Goal: Information Seeking & Learning: Learn about a topic

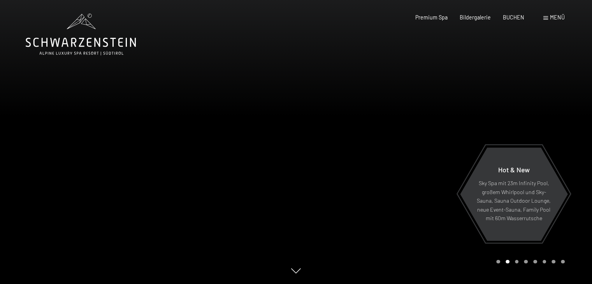
click at [550, 19] on span "Menü" at bounding box center [557, 17] width 15 height 7
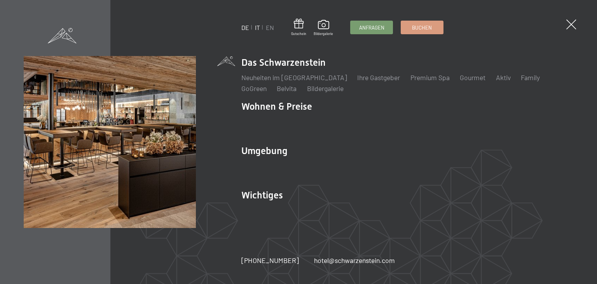
click at [258, 24] on link "IT" at bounding box center [257, 27] width 5 height 7
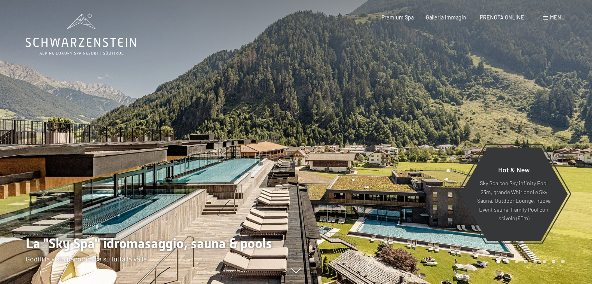
click at [545, 18] on span at bounding box center [545, 18] width 5 height 4
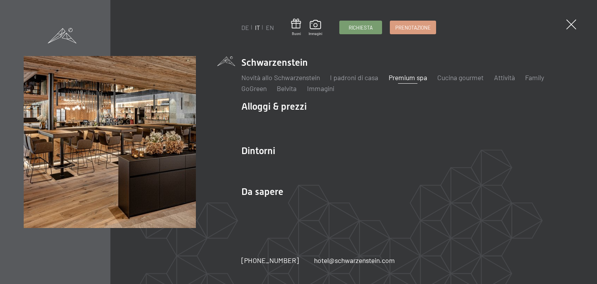
click at [393, 78] on link "Premium spa" at bounding box center [408, 77] width 39 height 9
click at [444, 80] on link "Cucina gourmet" at bounding box center [461, 77] width 46 height 9
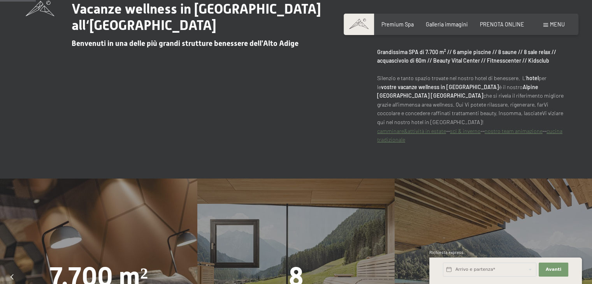
scroll to position [293, 0]
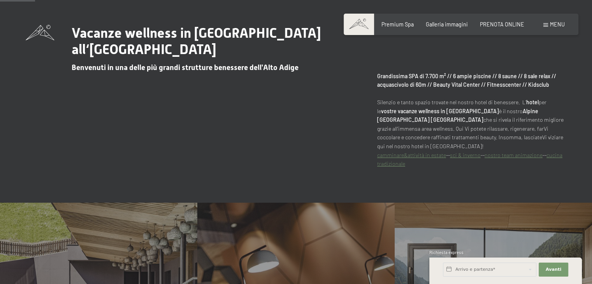
click at [401, 21] on div "Prenotazione Richiesta Premium Spa Galleria immagini PRENOTA ONLINE Menu DE IT …" at bounding box center [460, 25] width 207 height 8
click at [399, 25] on span "Premium Spa" at bounding box center [397, 23] width 32 height 7
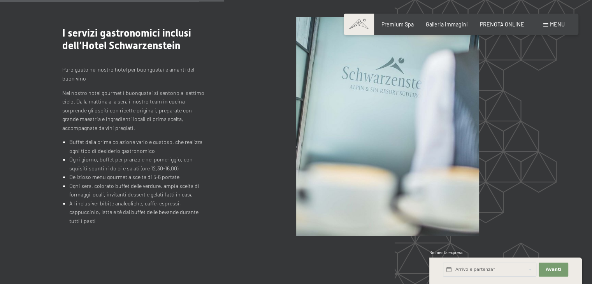
scroll to position [784, 0]
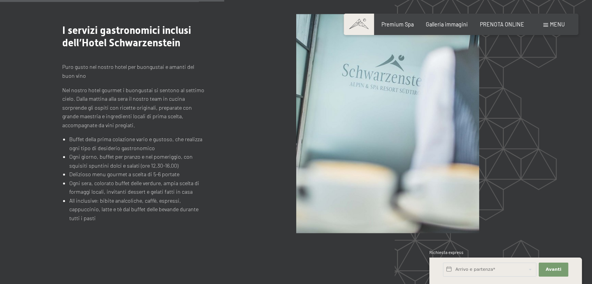
drag, startPoint x: 597, startPoint y: 28, endPoint x: 597, endPoint y: 111, distance: 82.5
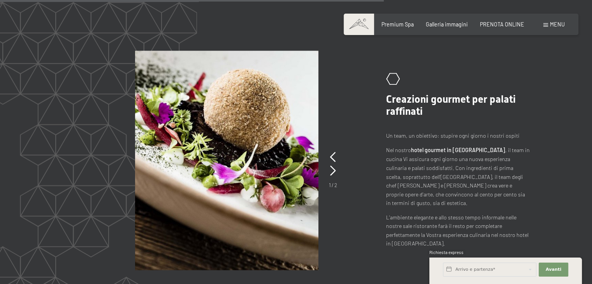
scroll to position [1326, 0]
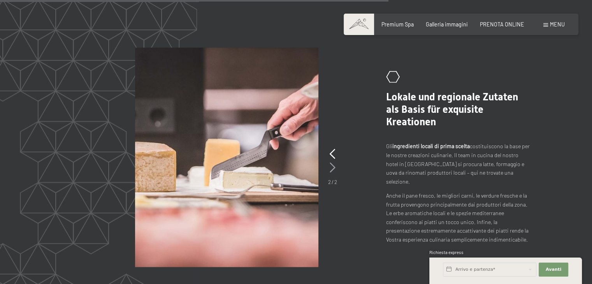
click at [335, 147] on div "2 / 2" at bounding box center [332, 166] width 9 height 39
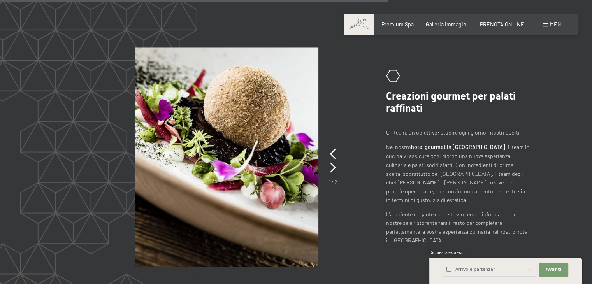
click at [336, 120] on div ".st0{fill:none;stroke:#FFFFFF;stroke-width:2;stroke-linecap:round;stroke-miterl…" at bounding box center [295, 156] width 467 height 219
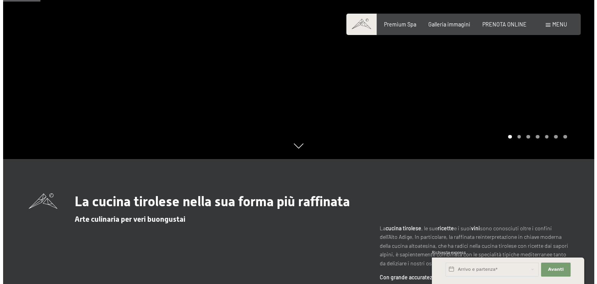
scroll to position [29, 0]
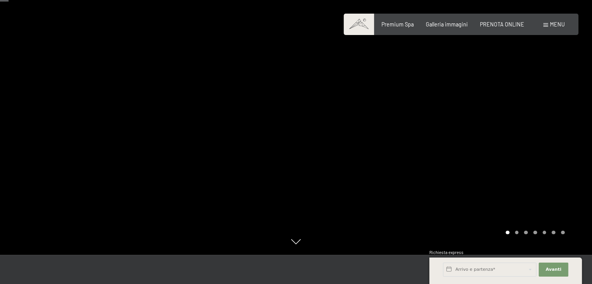
click at [543, 26] on div "Menu" at bounding box center [553, 25] width 21 height 8
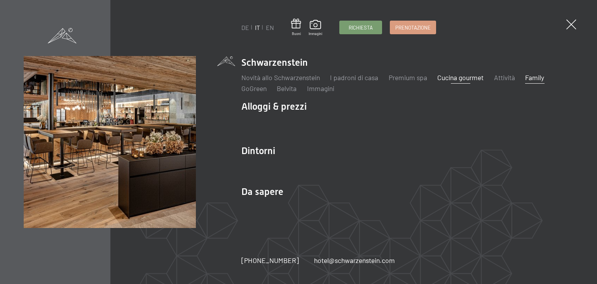
click at [531, 78] on link "Family" at bounding box center [534, 77] width 19 height 9
click at [459, 78] on link "Cucina gourmet" at bounding box center [461, 77] width 46 height 9
click at [506, 74] on link "Attività" at bounding box center [504, 77] width 21 height 9
click at [53, 33] on span at bounding box center [62, 34] width 29 height 15
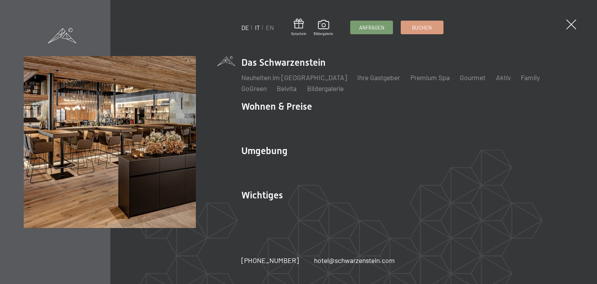
click at [257, 28] on link "IT" at bounding box center [257, 27] width 5 height 7
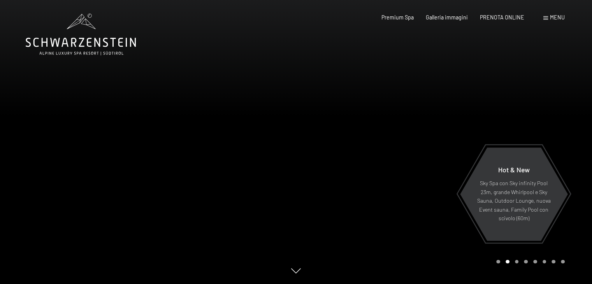
click at [547, 16] on div "Menu" at bounding box center [553, 18] width 21 height 8
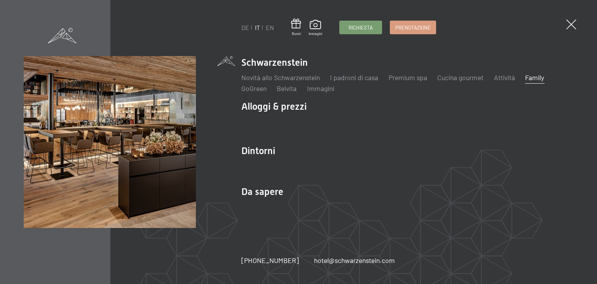
click at [545, 77] on link "Family" at bounding box center [534, 77] width 19 height 9
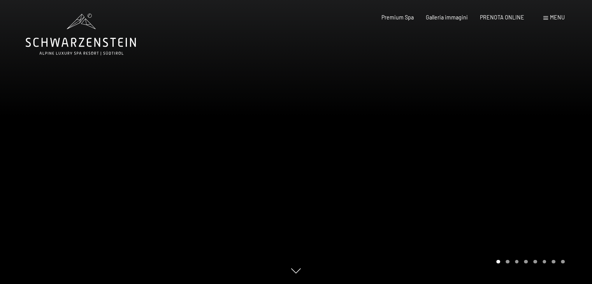
click at [563, 69] on div at bounding box center [444, 142] width 296 height 284
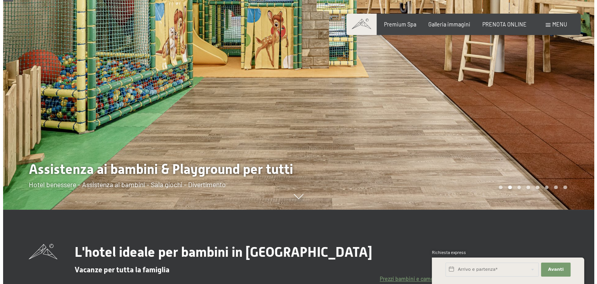
scroll to position [87, 0]
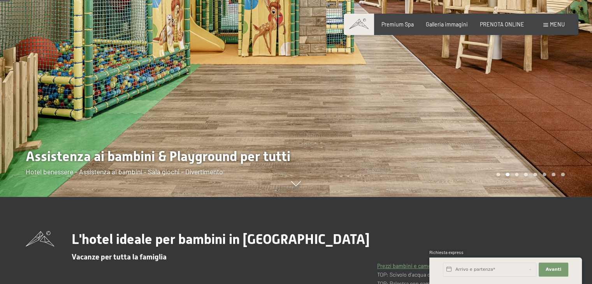
click at [548, 27] on div "Menu" at bounding box center [553, 25] width 21 height 8
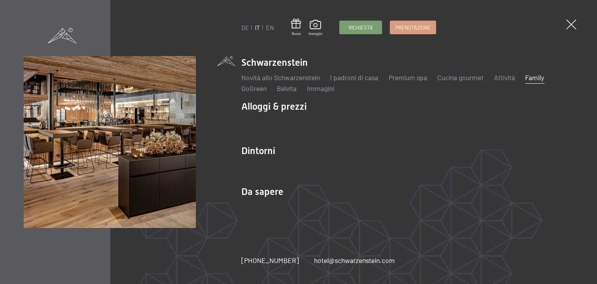
click at [532, 77] on link "Family" at bounding box center [534, 77] width 19 height 9
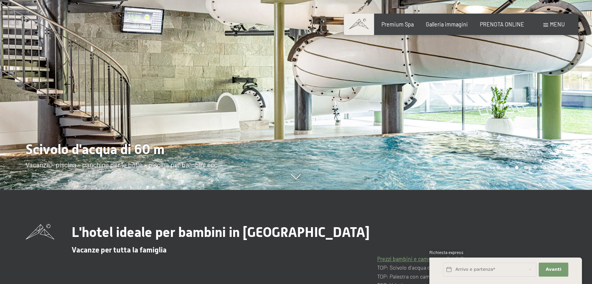
scroll to position [132, 0]
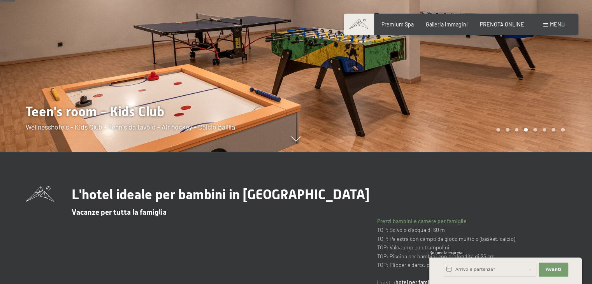
click at [399, 221] on link "Prezzi bambini e camere per famiglie" at bounding box center [421, 221] width 89 height 7
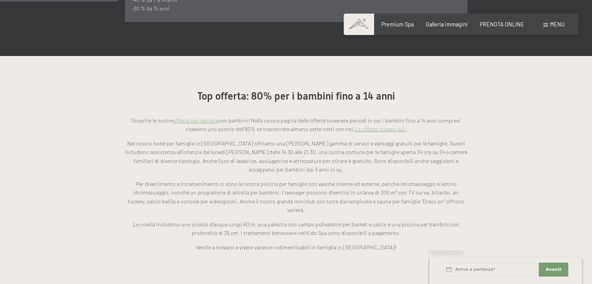
scroll to position [588, 0]
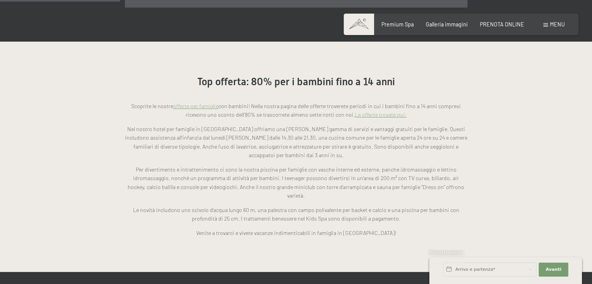
drag, startPoint x: 596, startPoint y: 29, endPoint x: 595, endPoint y: 79, distance: 49.8
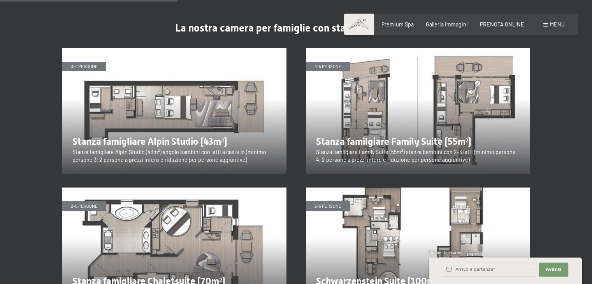
scroll to position [871, 0]
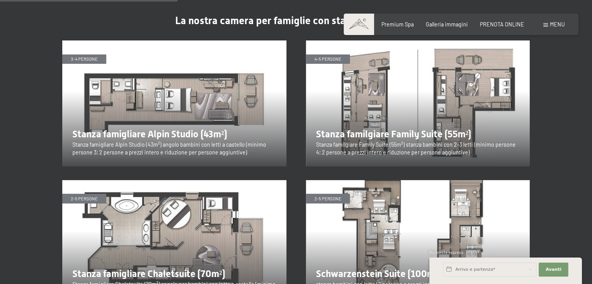
click at [221, 64] on img at bounding box center [174, 103] width 224 height 126
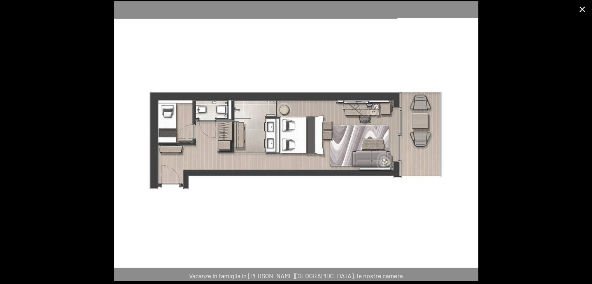
click at [581, 6] on button "Close gallery" at bounding box center [581, 9] width 19 height 18
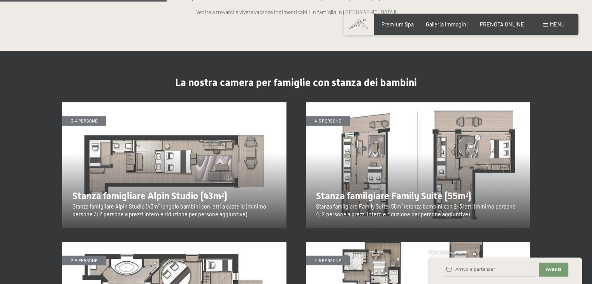
scroll to position [817, 0]
